Goal: Communication & Community: Answer question/provide support

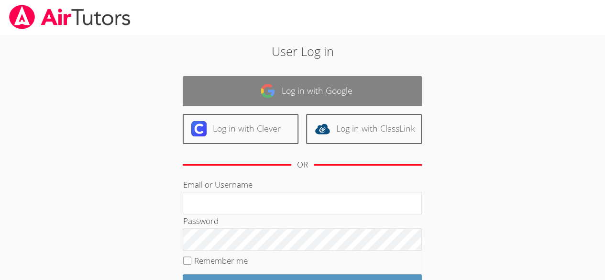
click at [325, 95] on link "Log in with Google" at bounding box center [302, 91] width 239 height 30
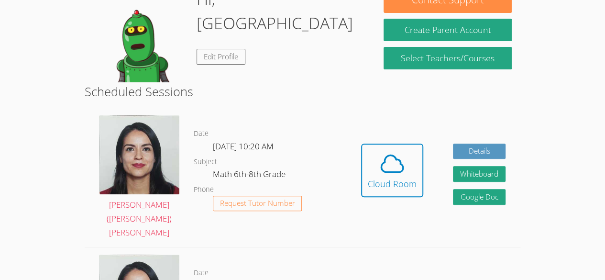
scroll to position [98, 0]
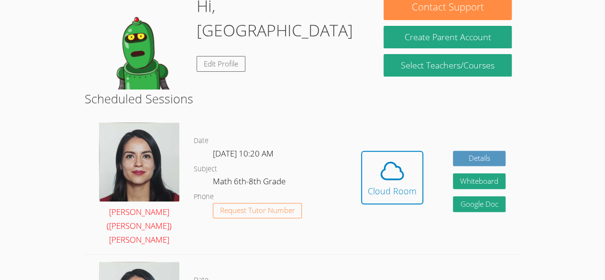
click at [155, 164] on img at bounding box center [139, 161] width 80 height 78
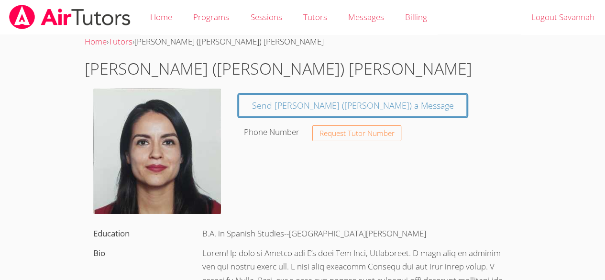
click at [129, 156] on img at bounding box center [157, 150] width 128 height 125
click at [142, 143] on img at bounding box center [157, 150] width 128 height 125
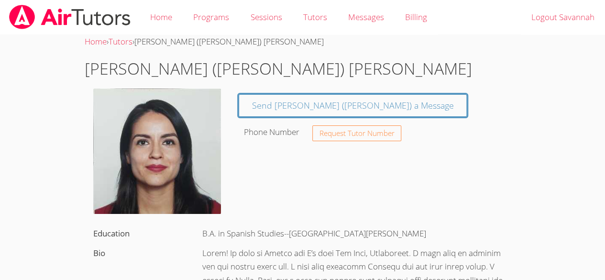
click at [142, 143] on img at bounding box center [157, 150] width 128 height 125
click at [165, 22] on link "Home" at bounding box center [161, 17] width 43 height 35
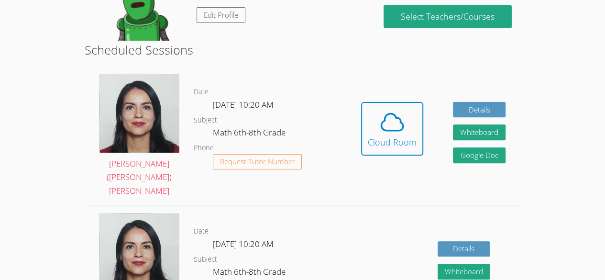
scroll to position [112, 0]
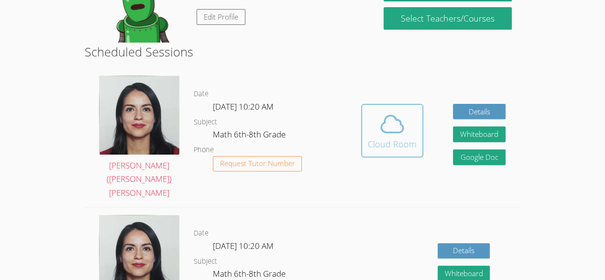
click at [391, 137] on div "Cloud Room" at bounding box center [392, 143] width 49 height 13
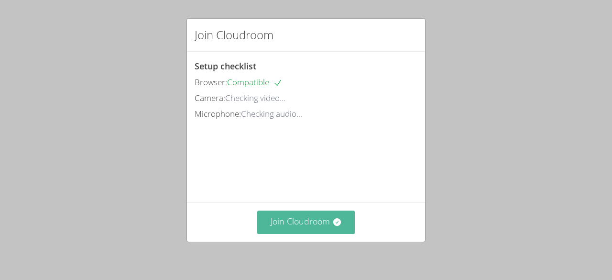
click at [309, 225] on button "Join Cloudroom" at bounding box center [306, 221] width 98 height 23
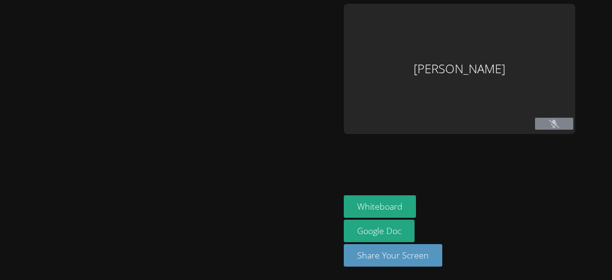
click at [558, 131] on div at bounding box center [554, 125] width 38 height 14
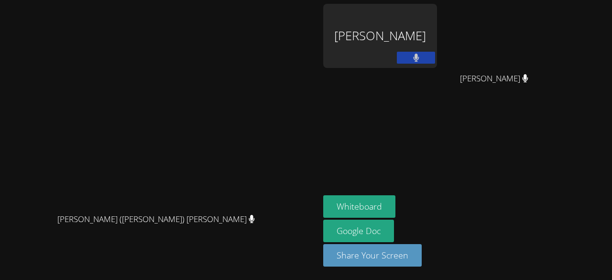
click at [435, 59] on button at bounding box center [416, 58] width 38 height 12
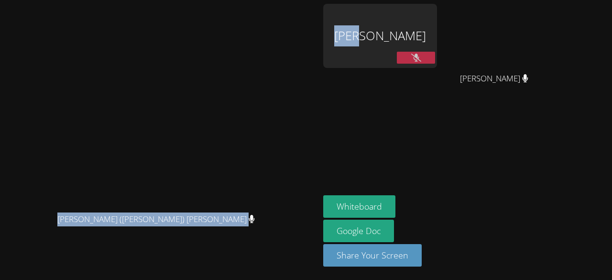
drag, startPoint x: 416, startPoint y: 131, endPoint x: 404, endPoint y: -21, distance: 152.1
click at [404, 0] on html "Jacqueline (Jackie) Reynoza Jacqueline (Jackie) Reynoza Savannah Riggin Samuel …" at bounding box center [306, 140] width 612 height 280
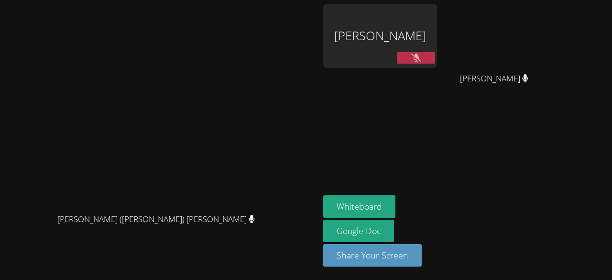
click at [491, 114] on aside "Savannah Riggin Samuel Mireles Santillan Samuel Mireles Santillan Whiteboard Go…" at bounding box center [438, 140] width 239 height 280
click at [437, 81] on div "Savannah Riggin" at bounding box center [380, 55] width 114 height 102
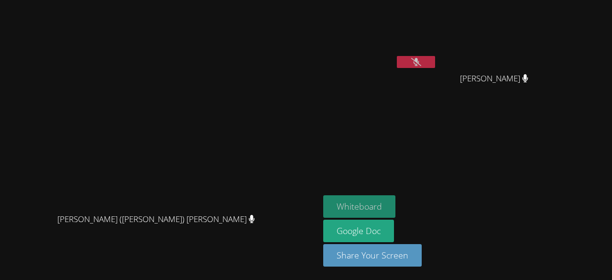
click at [395, 208] on button "Whiteboard" at bounding box center [359, 206] width 72 height 22
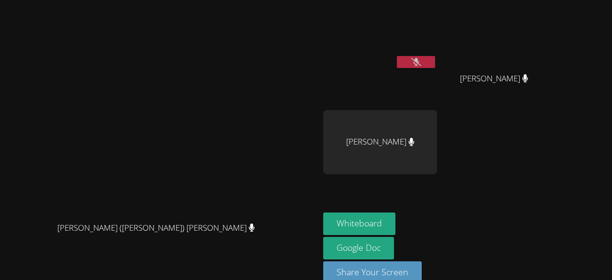
click at [435, 62] on button at bounding box center [416, 62] width 38 height 12
click at [435, 63] on button at bounding box center [416, 62] width 38 height 12
click at [395, 229] on button "Whiteboard" at bounding box center [359, 223] width 72 height 22
click at [421, 65] on icon at bounding box center [416, 62] width 10 height 8
click at [397, 56] on button at bounding box center [416, 62] width 38 height 12
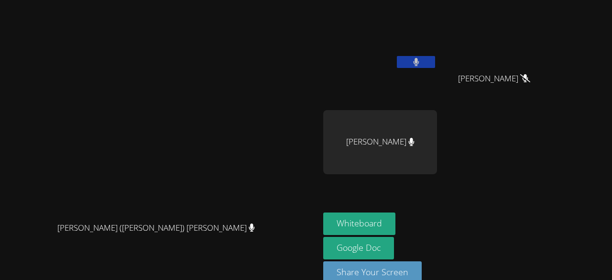
click at [397, 56] on button at bounding box center [416, 62] width 38 height 12
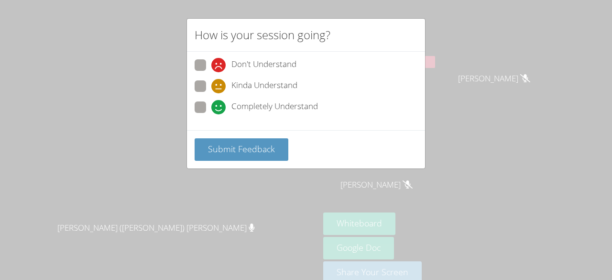
click at [211, 114] on span at bounding box center [211, 114] width 0 height 0
click at [211, 105] on input "Completely Understand" at bounding box center [215, 105] width 8 height 8
radio input "true"
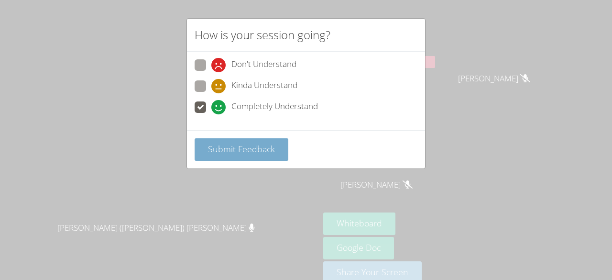
click at [244, 151] on span "Submit Feedback" at bounding box center [241, 148] width 67 height 11
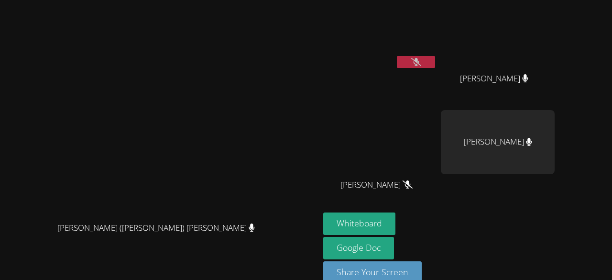
click at [528, 84] on span "Samuel Mireles Santillan" at bounding box center [494, 79] width 68 height 14
click at [528, 79] on icon at bounding box center [525, 78] width 6 height 8
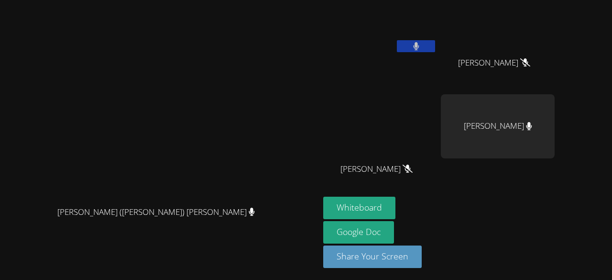
click at [435, 41] on button at bounding box center [416, 46] width 38 height 12
click at [435, 50] on button at bounding box center [416, 46] width 38 height 12
